Goal: Communication & Community: Ask a question

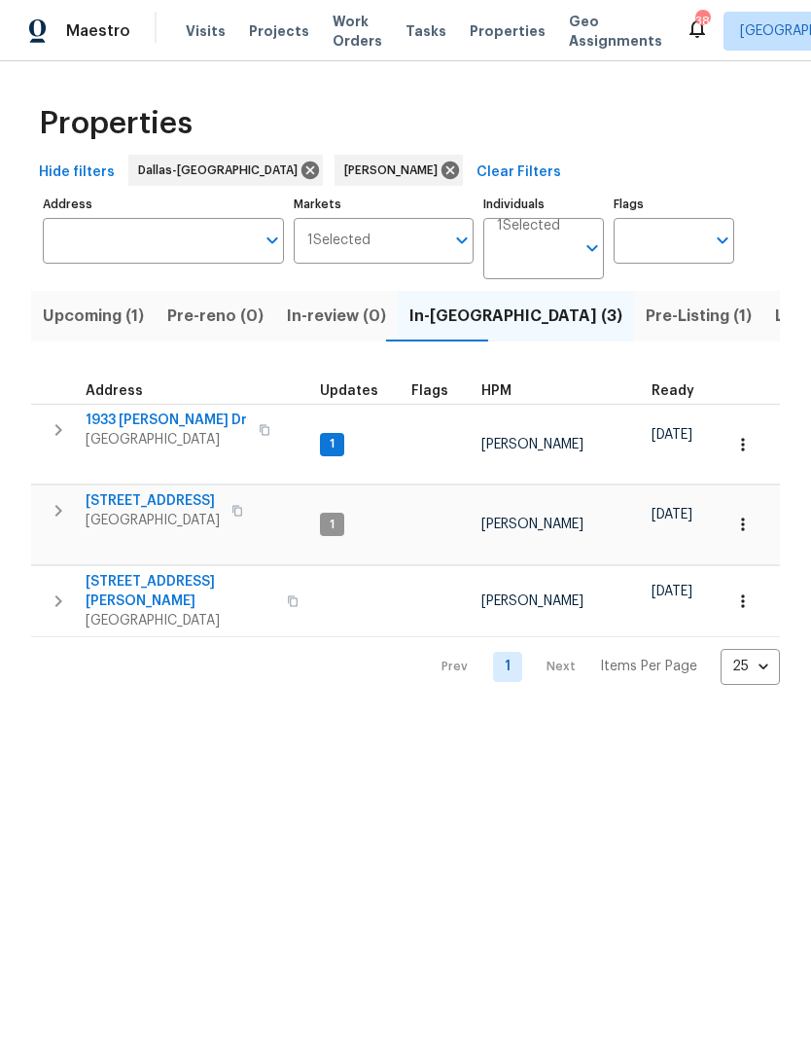
click at [775, 320] on span "Listed (16)" at bounding box center [815, 316] width 81 height 27
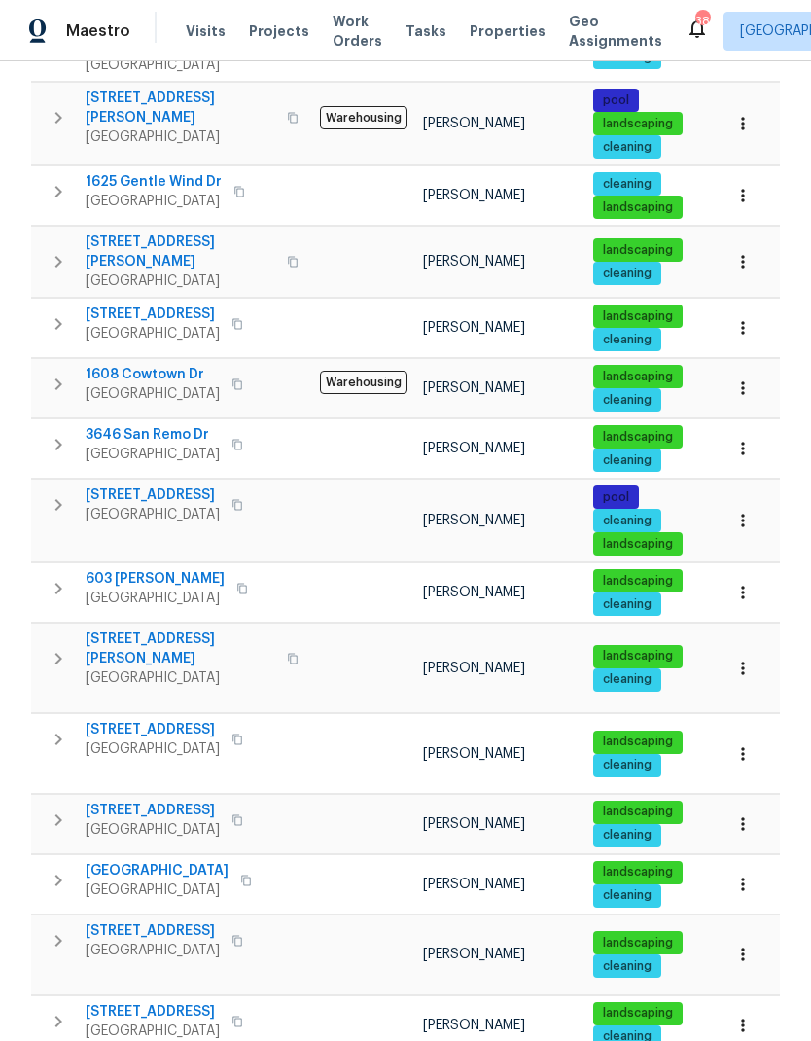
scroll to position [410, 0]
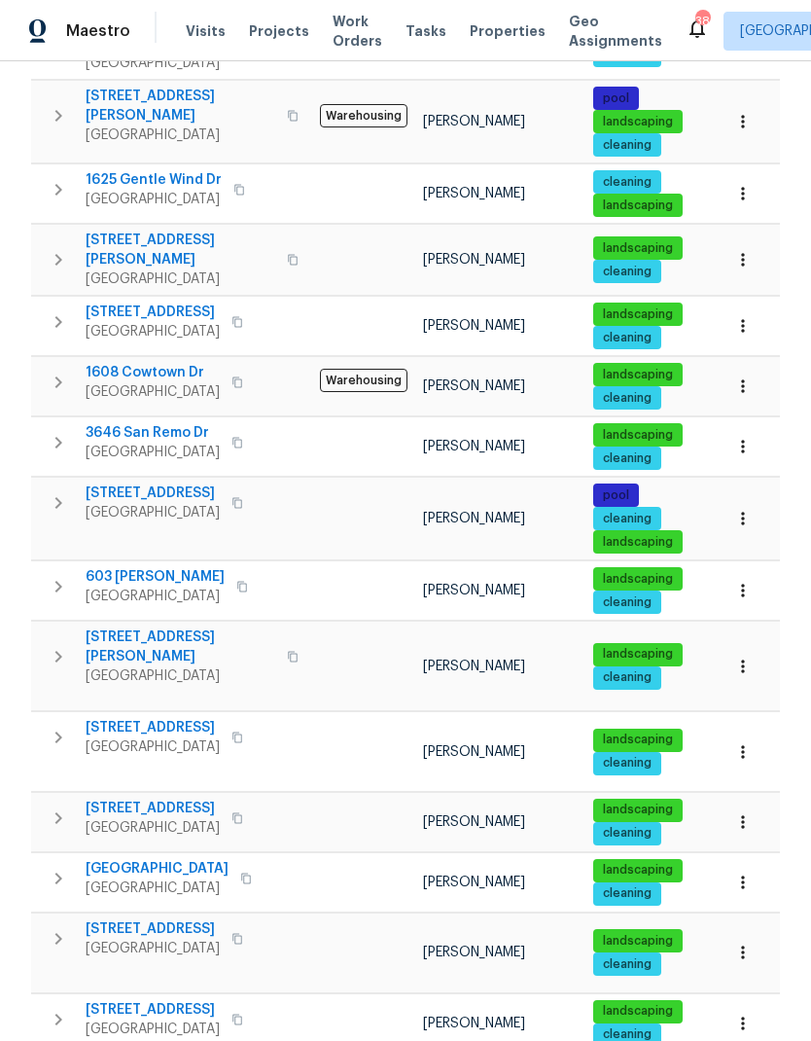
click at [142, 628] on span "[STREET_ADDRESS][PERSON_NAME]" at bounding box center [181, 647] width 190 height 39
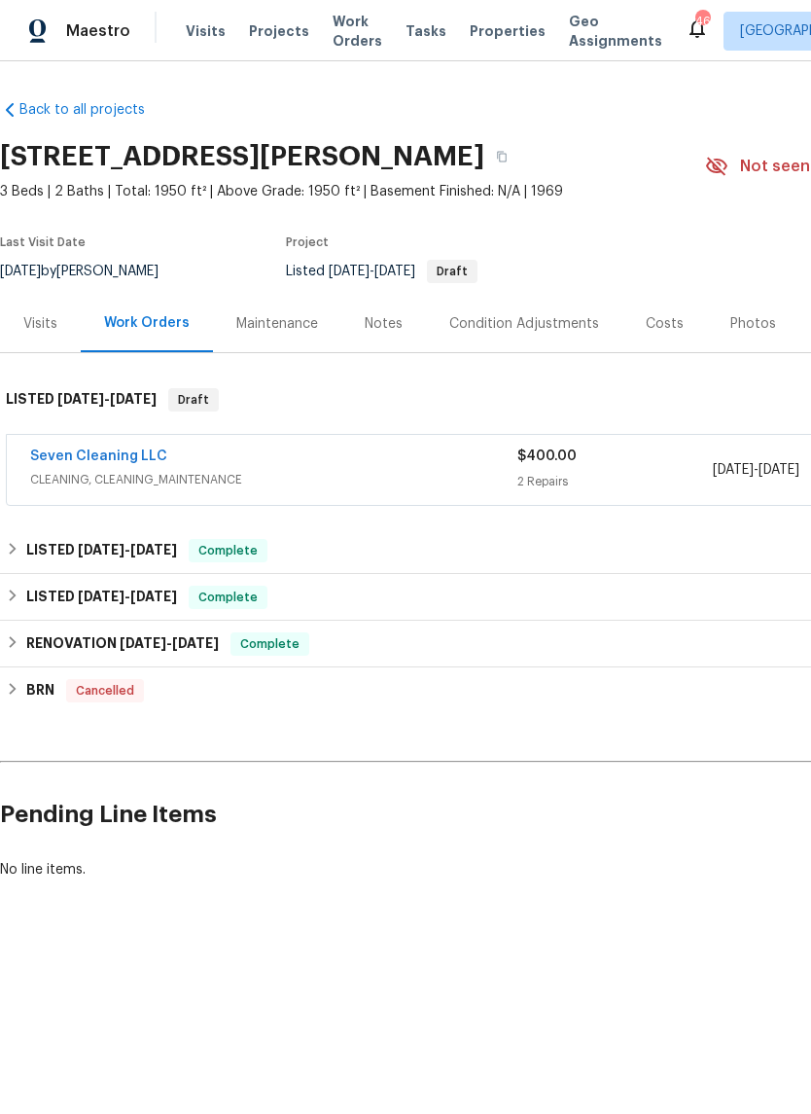
click at [139, 457] on link "Seven Cleaning LLC" at bounding box center [98, 456] width 137 height 14
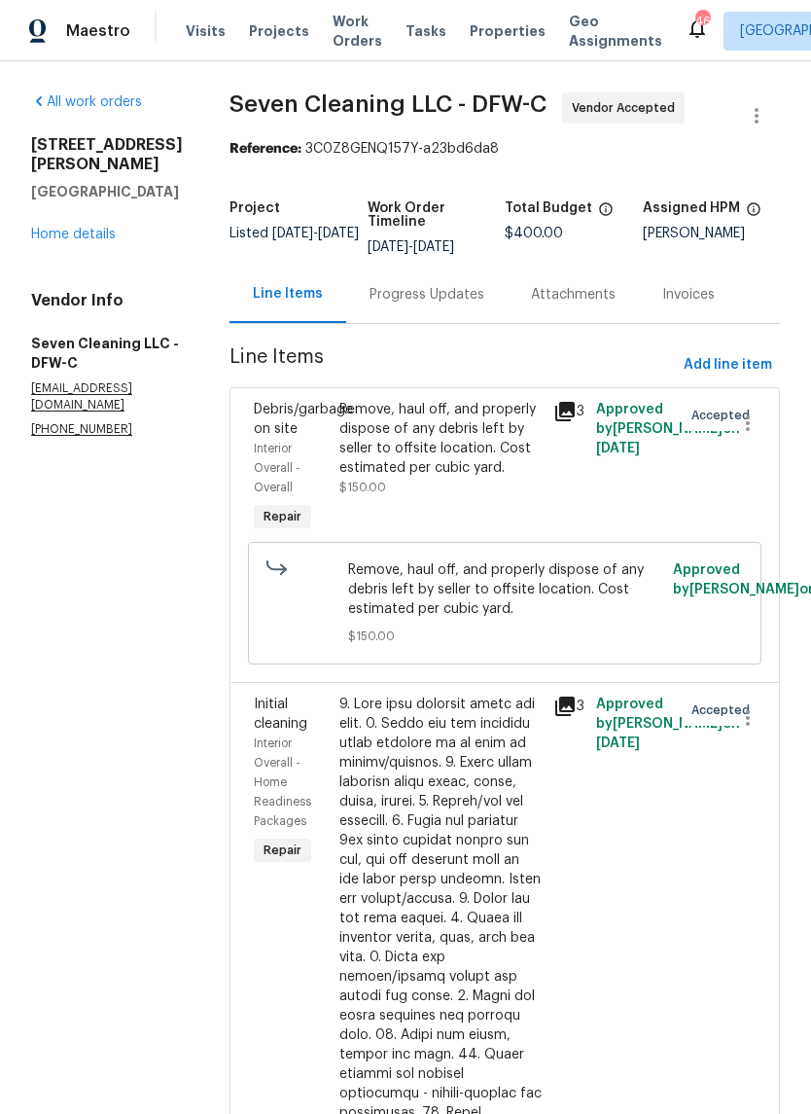
click at [445, 301] on div "Progress Updates" at bounding box center [427, 294] width 115 height 19
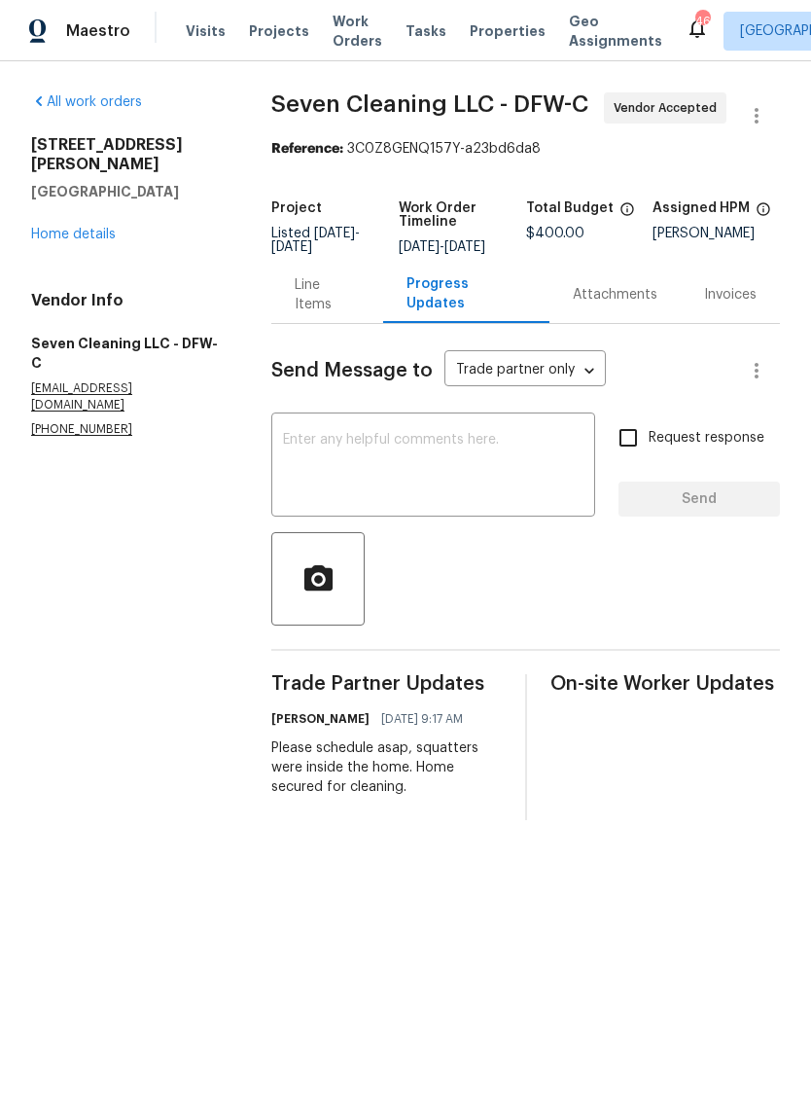
click at [90, 228] on link "Home details" at bounding box center [73, 235] width 85 height 14
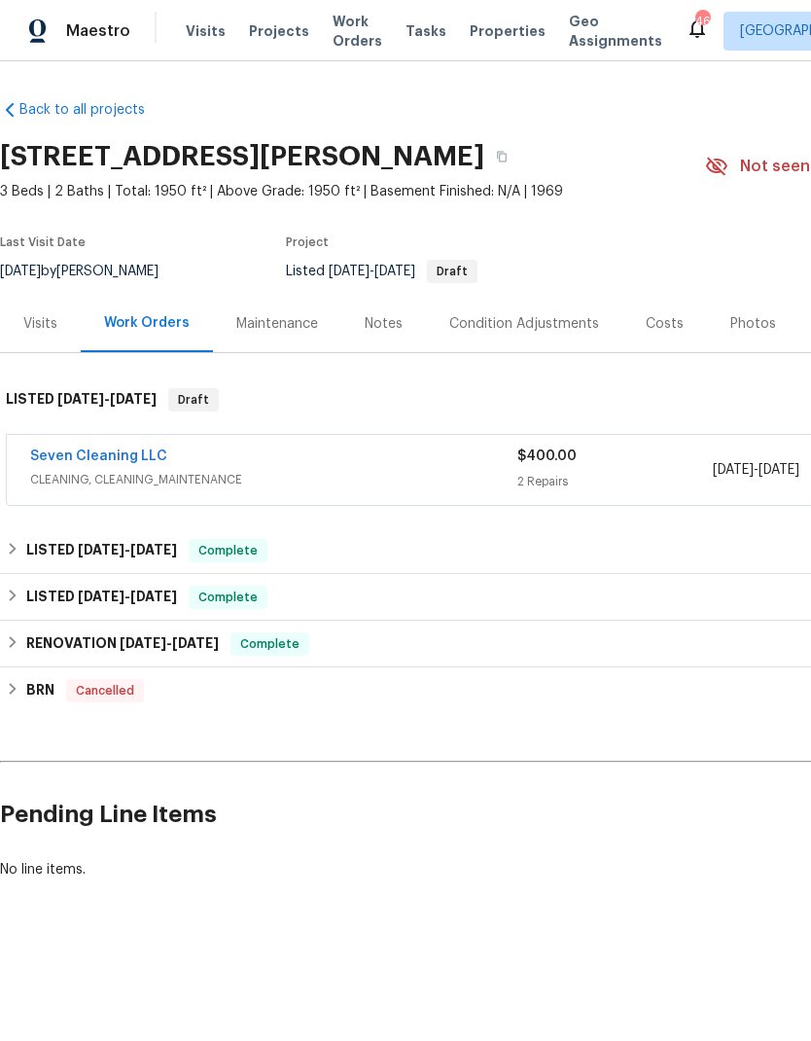
click at [116, 456] on link "Seven Cleaning LLC" at bounding box center [98, 456] width 137 height 14
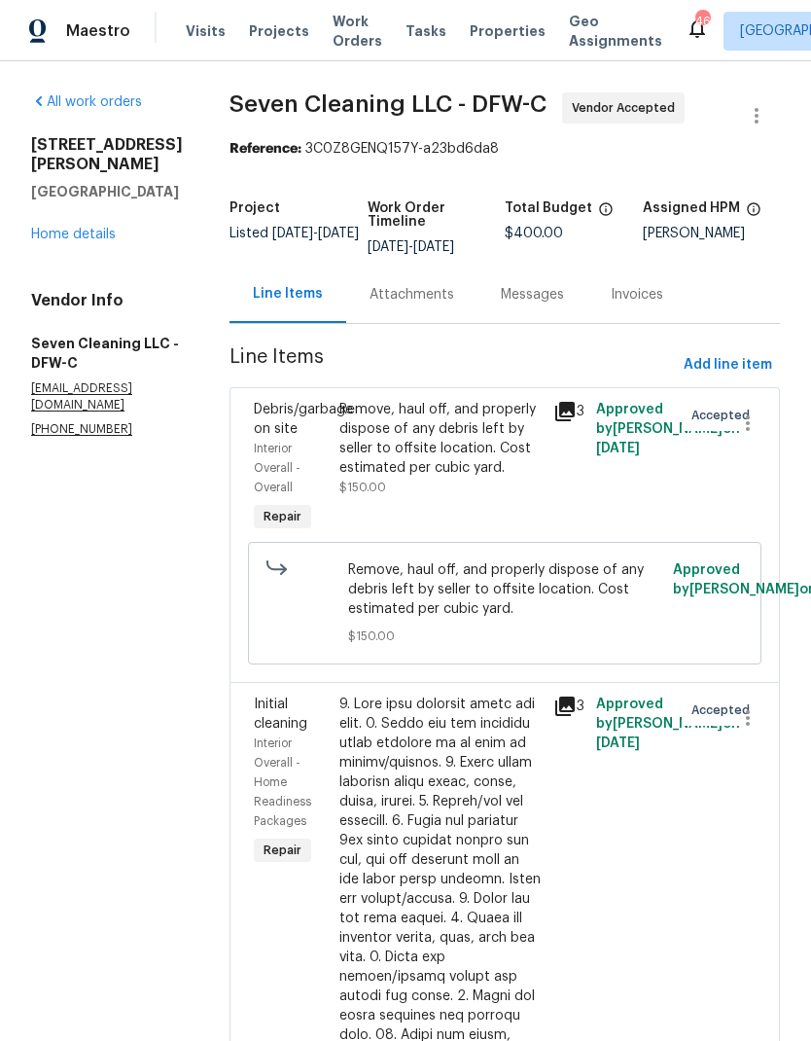
click at [430, 303] on div "Attachments" at bounding box center [412, 294] width 85 height 19
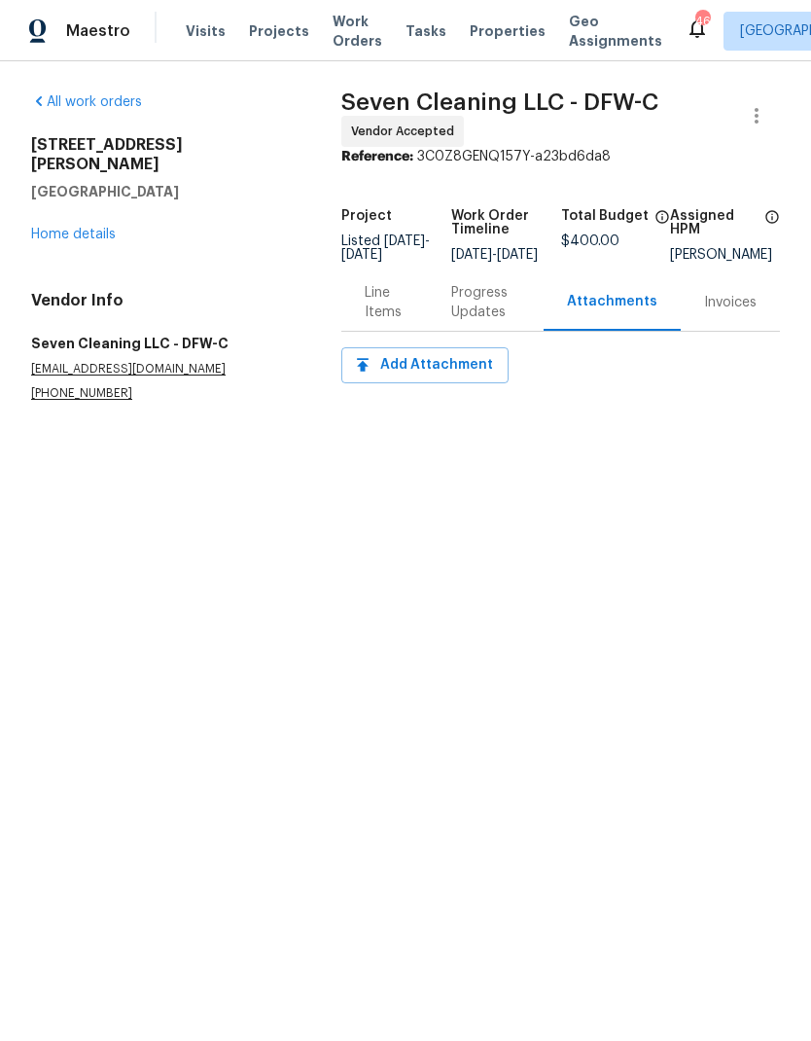
click at [484, 320] on div "Progress Updates" at bounding box center [485, 302] width 69 height 39
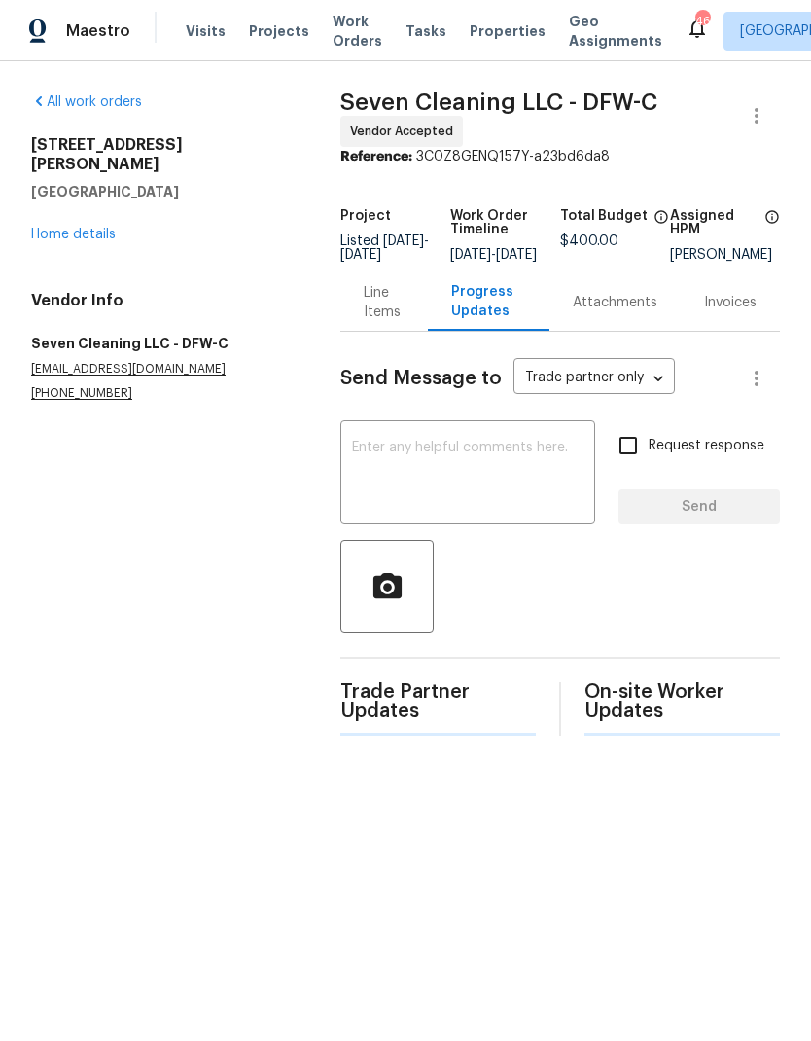
click at [505, 475] on textarea at bounding box center [468, 475] width 232 height 68
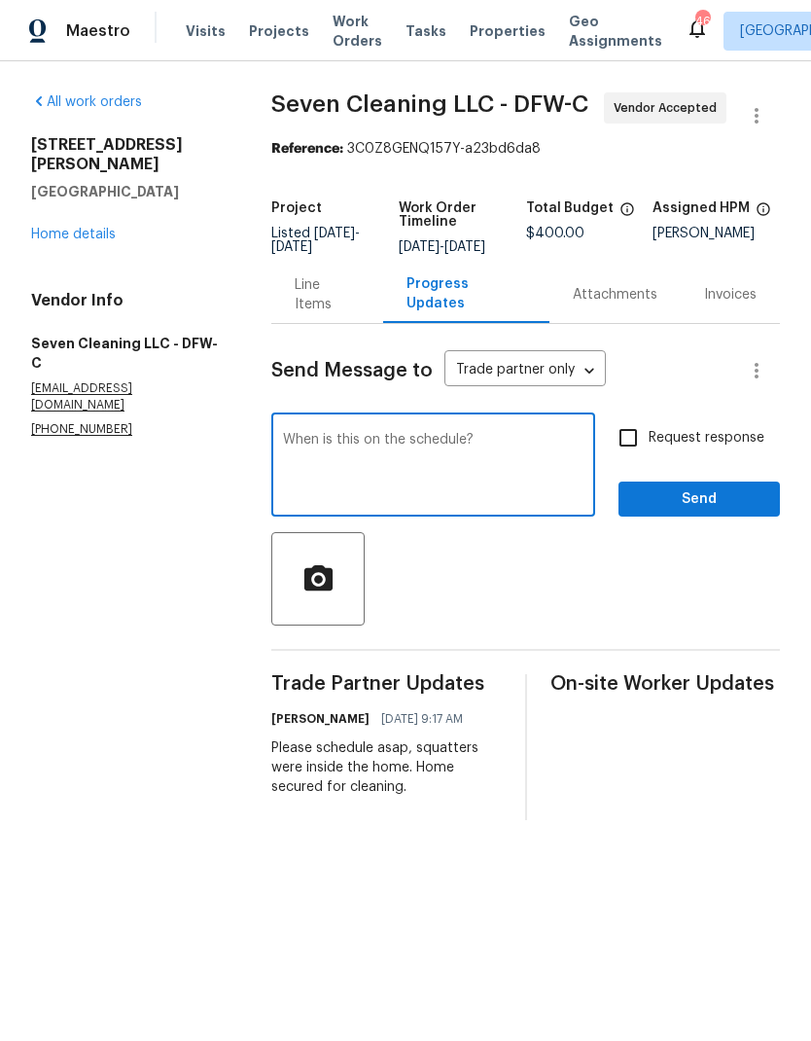
type textarea "When is this on the schedule?"
click at [619, 446] on input "Request response" at bounding box center [628, 437] width 41 height 41
checkbox input "true"
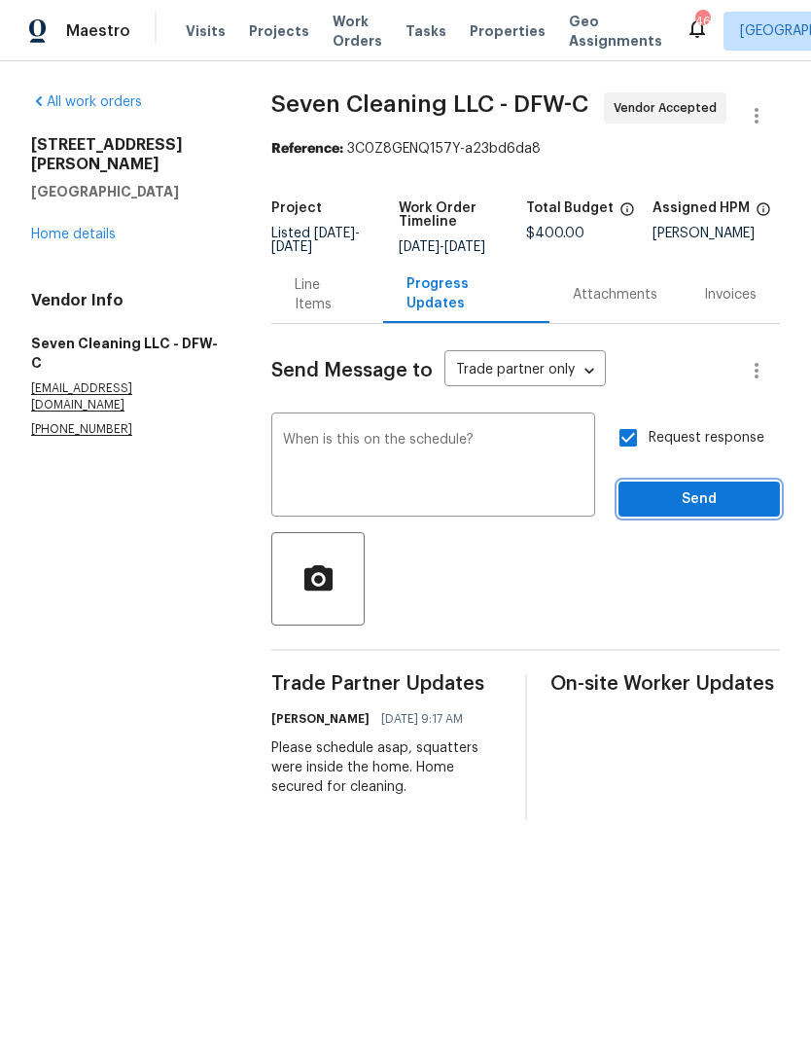
click at [703, 512] on span "Send" at bounding box center [699, 499] width 130 height 24
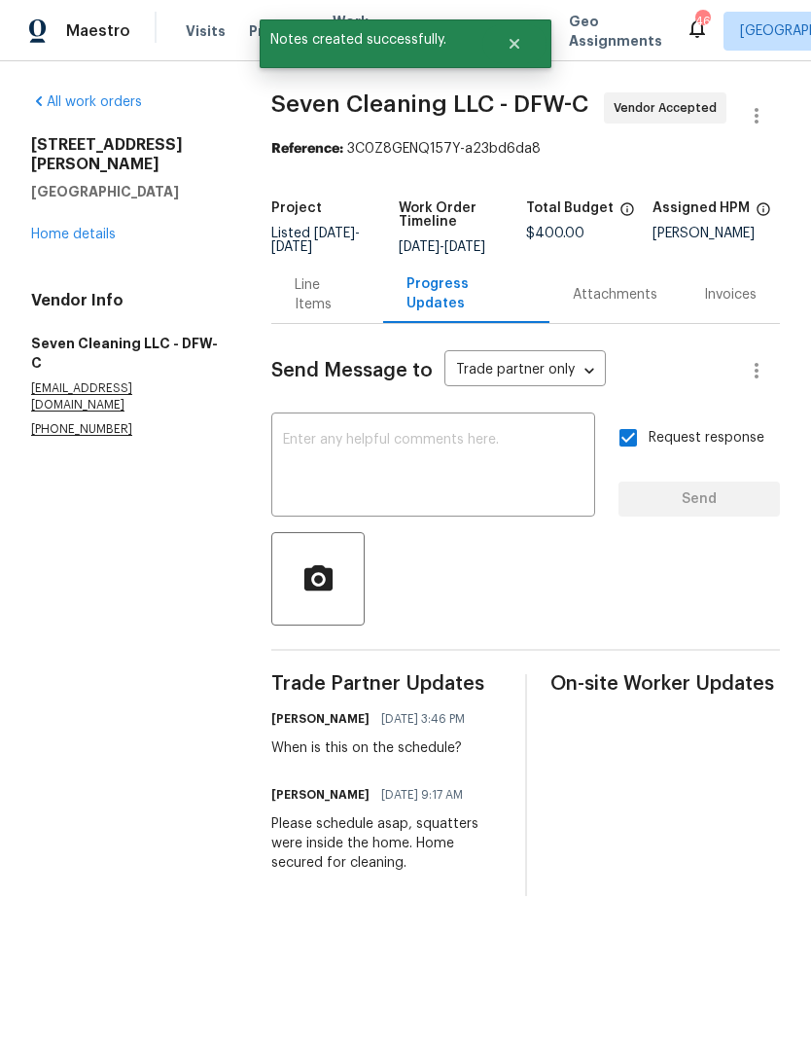
click at [71, 202] on div "[STREET_ADDRESS][PERSON_NAME][PERSON_NAME] Home details" at bounding box center [128, 189] width 194 height 109
click at [77, 228] on link "Home details" at bounding box center [73, 235] width 85 height 14
